Goal: Find specific page/section: Find specific page/section

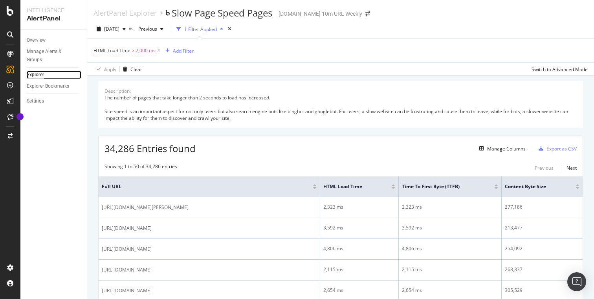
click at [37, 73] on div "Explorer" at bounding box center [35, 75] width 17 height 8
